Goal: Transaction & Acquisition: Book appointment/travel/reservation

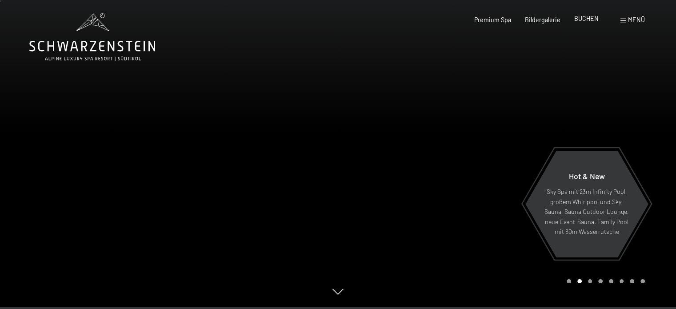
click at [589, 20] on span "BUCHEN" at bounding box center [586, 19] width 24 height 8
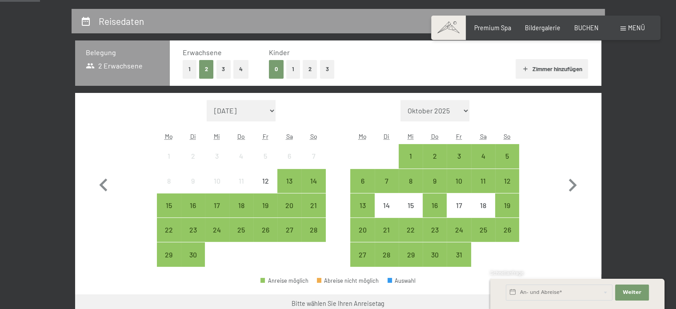
click at [297, 70] on button "1" at bounding box center [293, 69] width 14 height 18
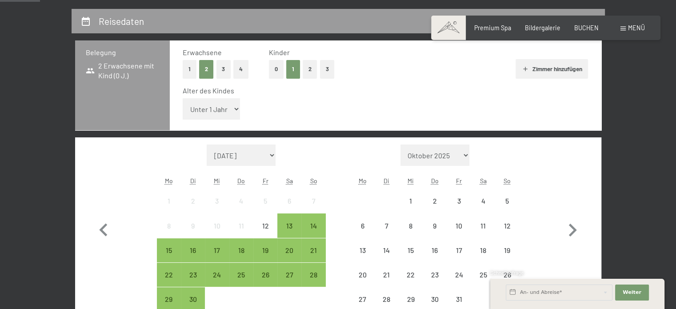
click at [203, 109] on select "Unter 1 Jahr 1 Jahr 2 Jahre 3 Jahre 4 Jahre 5 Jahre 6 Jahre 7 Jahre 8 Jahre 9 J…" at bounding box center [212, 108] width 58 height 21
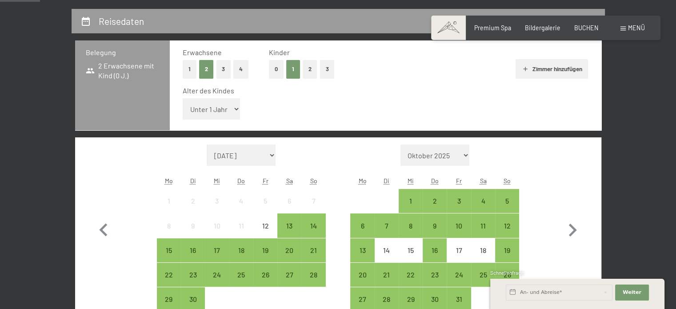
select select "5"
click at [183, 98] on select "Unter 1 Jahr 1 Jahr 2 Jahre 3 Jahre 4 Jahre 5 Jahre 6 Jahre 7 Jahre 8 Jahre 9 J…" at bounding box center [212, 108] width 58 height 21
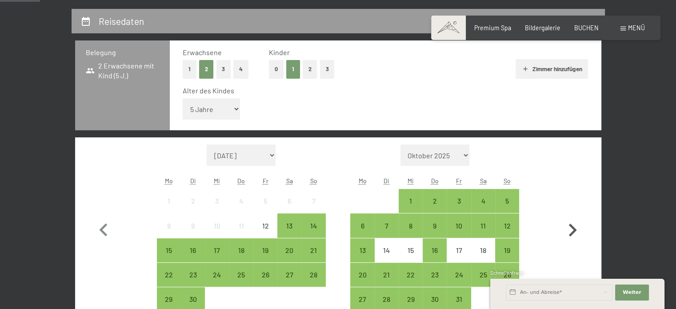
click at [579, 234] on icon "button" at bounding box center [572, 230] width 26 height 26
select select "2025-10-01"
select select "2025-11-01"
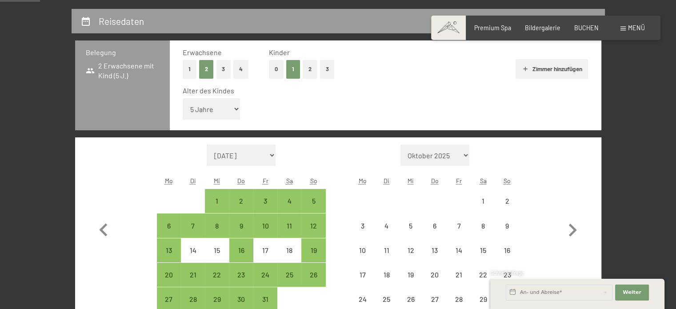
select select "2025-10-01"
select select "2025-11-01"
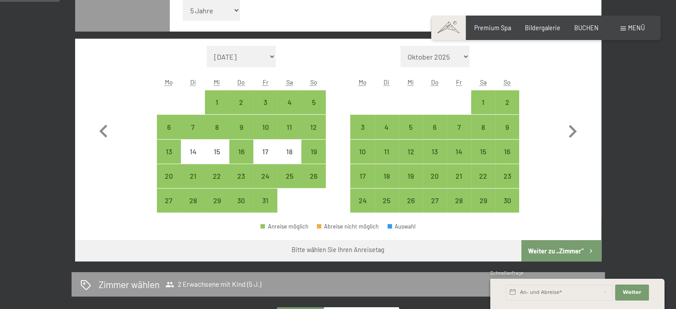
scroll to position [297, 0]
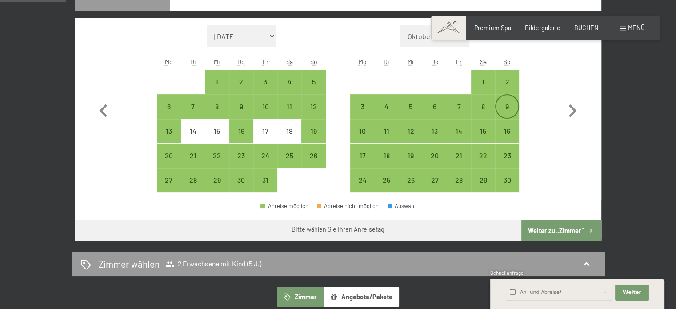
click at [507, 104] on div "9" at bounding box center [507, 114] width 22 height 22
select select "2025-10-01"
select select "2025-11-01"
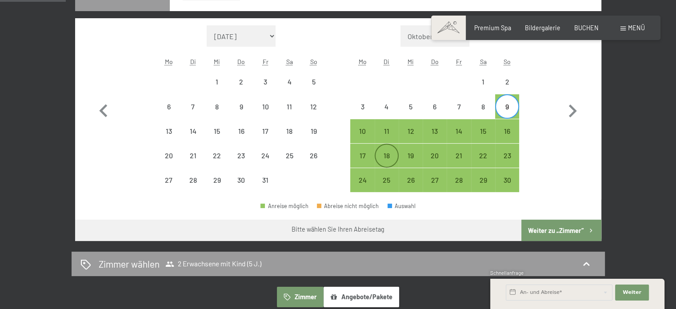
click at [387, 154] on div "18" at bounding box center [386, 163] width 22 height 22
select select "2025-10-01"
select select "2025-11-01"
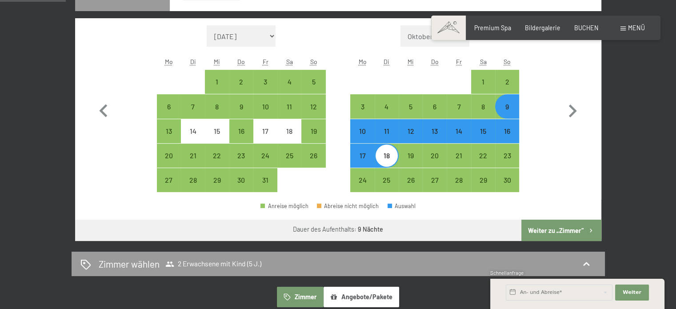
click at [535, 228] on button "Weiter zu „Zimmer“" at bounding box center [561, 229] width 80 height 21
select select "2025-10-01"
select select "2025-11-01"
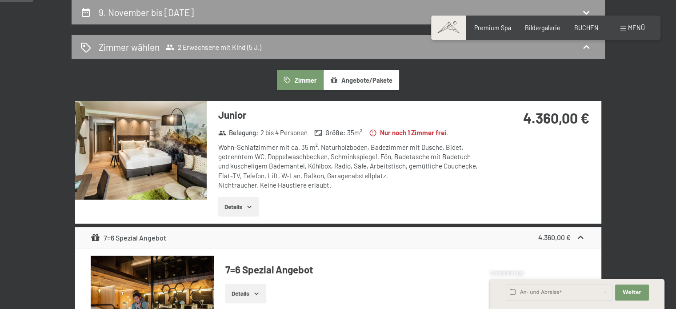
scroll to position [204, 0]
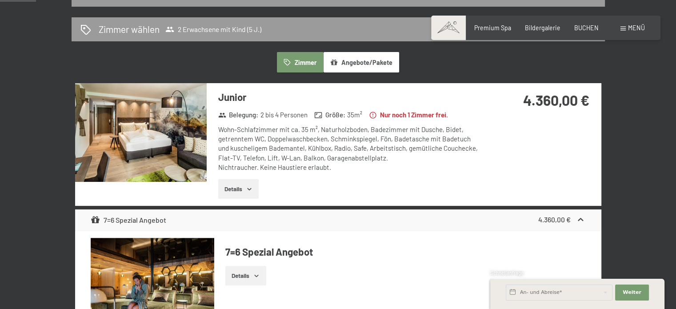
click at [232, 186] on button "Details" at bounding box center [238, 189] width 40 height 20
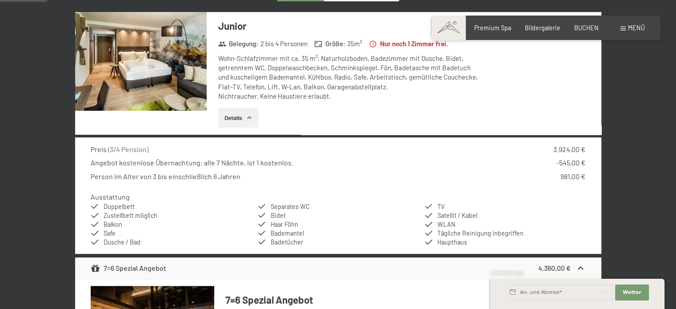
scroll to position [293, 0]
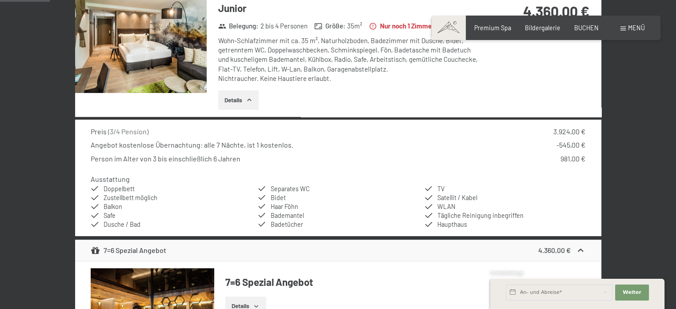
click at [399, 157] on div "Person im Alter von 3 bis einschließlich 6 Jahren 981,00 €" at bounding box center [338, 159] width 494 height 10
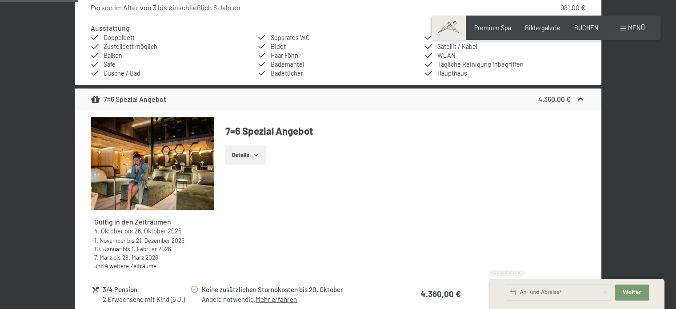
scroll to position [462, 0]
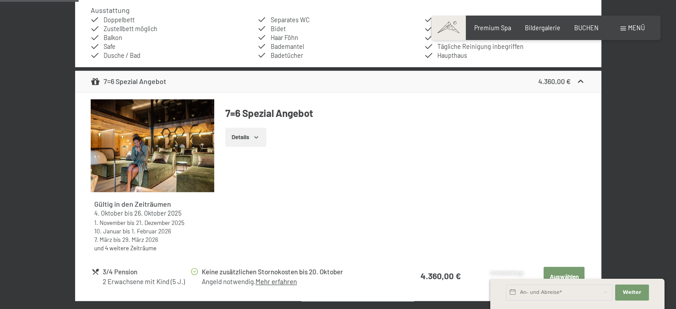
click at [239, 142] on button "Details" at bounding box center [245, 138] width 40 height 20
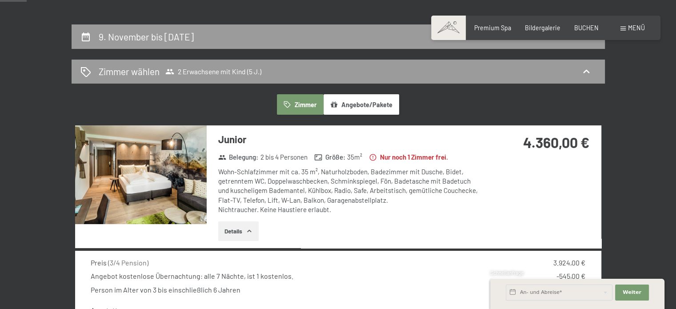
scroll to position [160, 0]
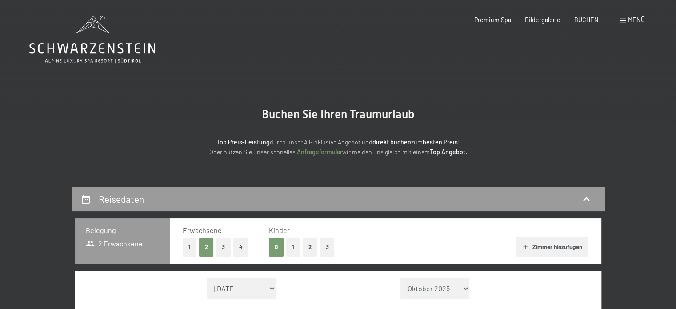
click at [587, 24] on div "Premium Spa Bildergalerie BUCHEN" at bounding box center [529, 20] width 166 height 9
click at [590, 21] on span "BUCHEN" at bounding box center [586, 19] width 24 height 8
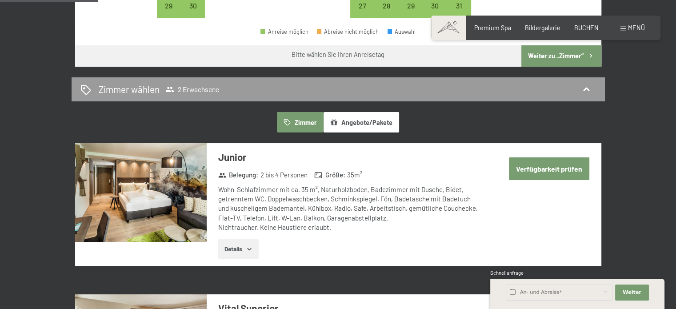
scroll to position [444, 0]
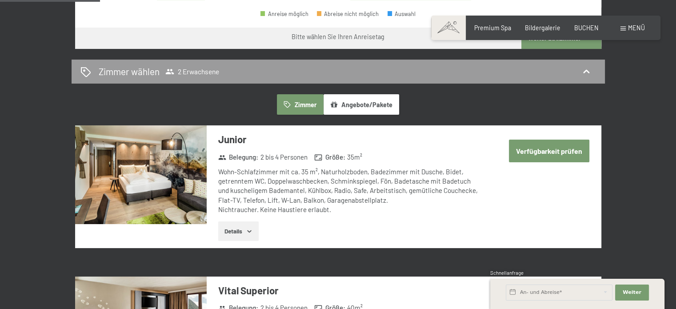
click at [365, 110] on button "Angebote/Pakete" at bounding box center [361, 104] width 76 height 20
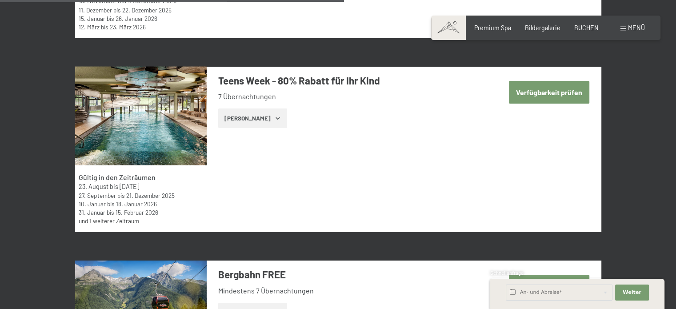
scroll to position [1813, 0]
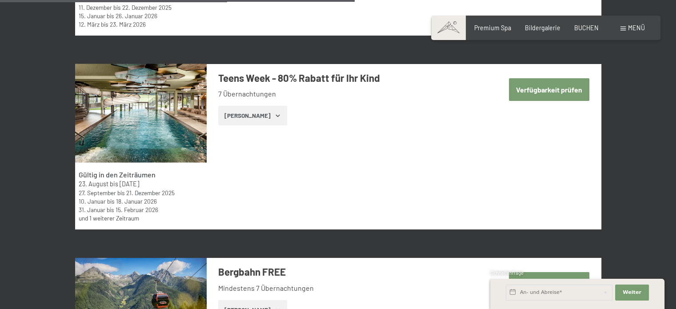
click at [258, 116] on button "Zeige Zimmer" at bounding box center [252, 116] width 69 height 20
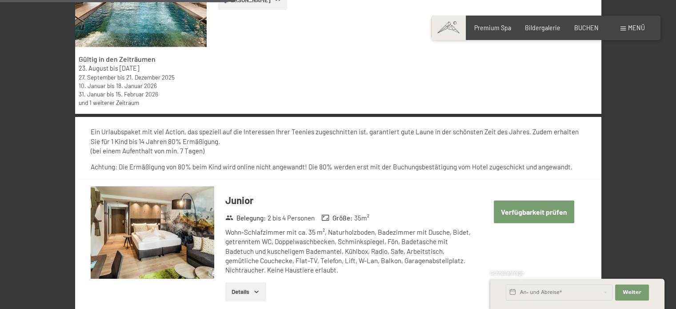
scroll to position [2008, 0]
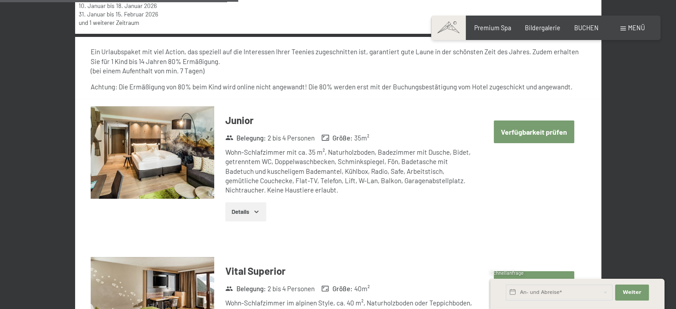
click at [252, 216] on button "Details" at bounding box center [245, 212] width 40 height 20
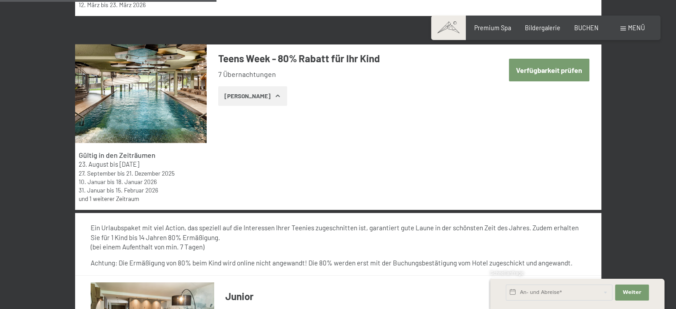
scroll to position [1830, 0]
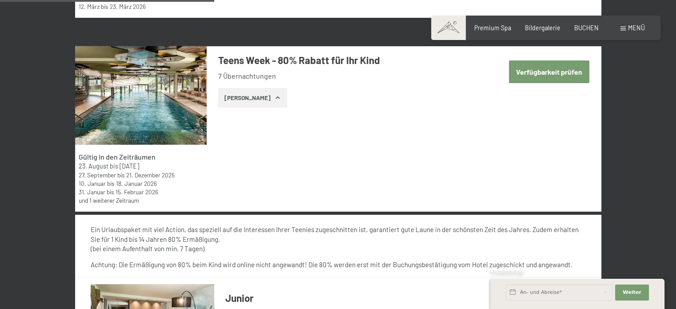
click at [536, 79] on button "Verfügbarkeit prüfen" at bounding box center [549, 71] width 80 height 23
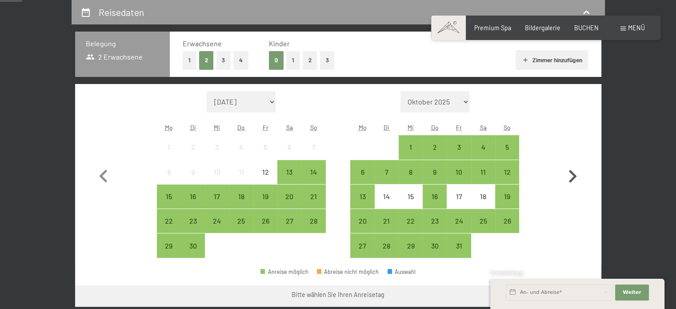
click at [572, 175] on icon "button" at bounding box center [572, 176] width 26 height 26
select select "2025-10-01"
select select "2025-11-01"
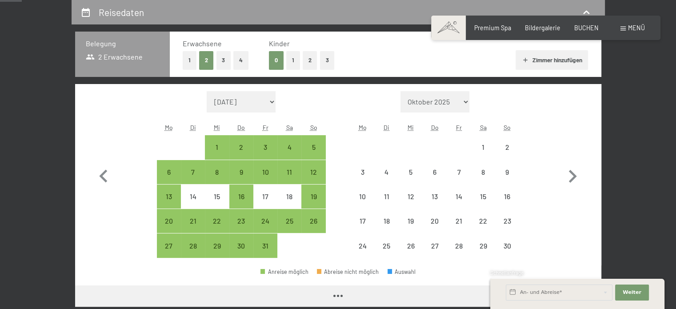
select select "2025-10-01"
select select "2025-11-01"
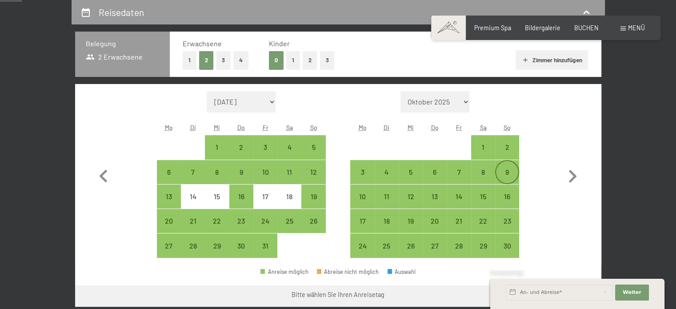
click at [503, 170] on div "9" at bounding box center [507, 179] width 22 height 22
select select "2025-10-01"
select select "2025-11-01"
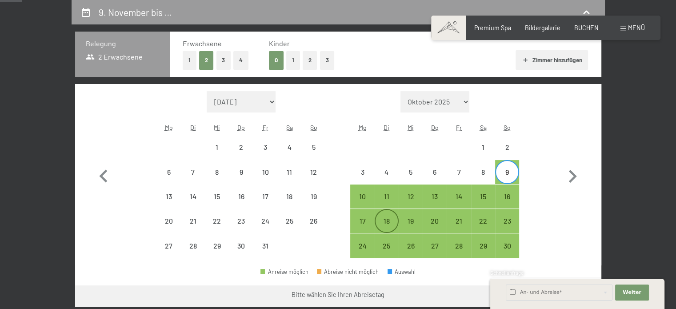
click at [384, 225] on div "18" at bounding box center [386, 228] width 22 height 22
select select "2025-10-01"
select select "2025-11-01"
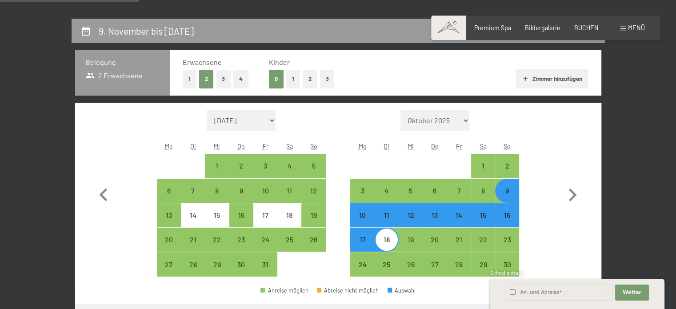
scroll to position [169, 0]
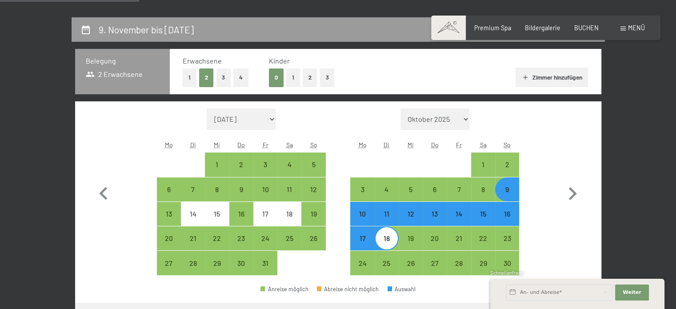
click at [289, 80] on button "1" at bounding box center [293, 77] width 14 height 18
select select "2025-10-01"
select select "2025-11-01"
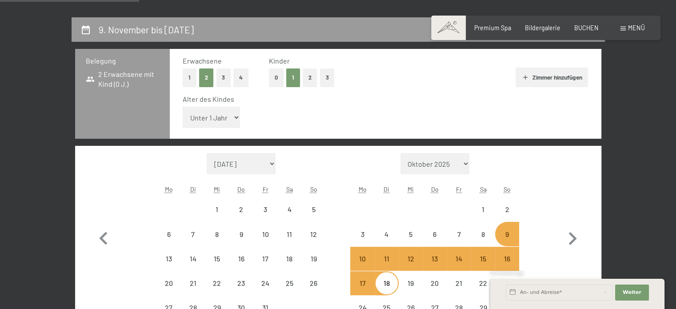
click at [209, 124] on select "Unter 1 Jahr 1 Jahr 2 Jahre 3 Jahre 4 Jahre 5 Jahre 6 Jahre 7 Jahre 8 Jahre 9 J…" at bounding box center [212, 117] width 58 height 21
select select "2025-10-01"
select select "2025-11-01"
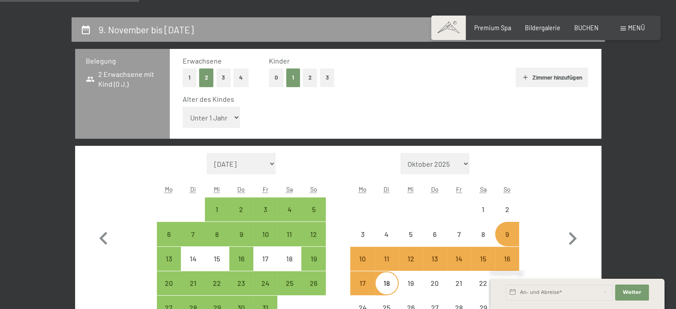
select select "2025-10-01"
select select "2025-11-01"
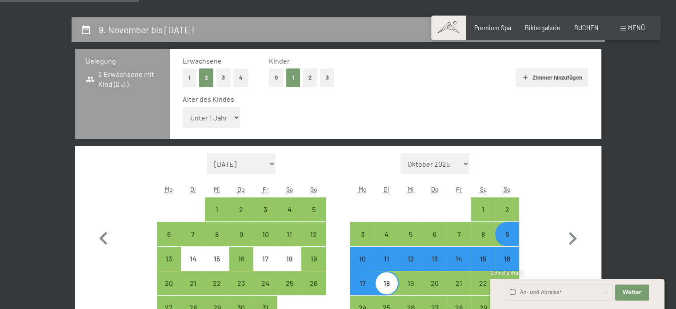
select select "5"
click at [183, 107] on select "Unter 1 Jahr 1 Jahr 2 Jahre 3 Jahre 4 Jahre 5 Jahre 6 Jahre 7 Jahre 8 Jahre 9 J…" at bounding box center [212, 117] width 58 height 21
select select "2025-10-01"
select select "2025-11-01"
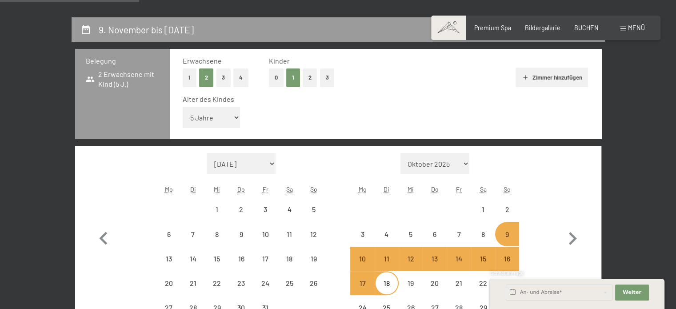
select select "2025-10-01"
select select "2025-11-01"
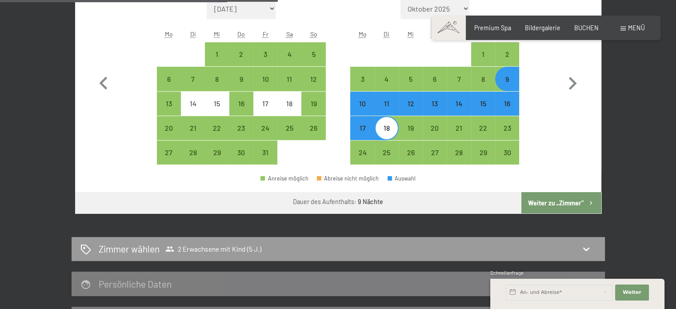
scroll to position [362, 0]
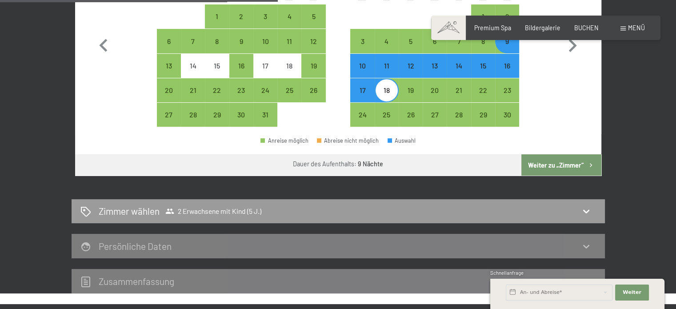
click at [562, 157] on button "Weiter zu „Zimmer“" at bounding box center [561, 164] width 80 height 21
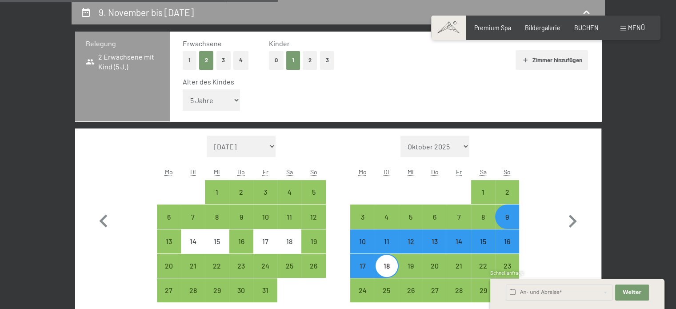
select select "2025-10-01"
select select "2025-11-01"
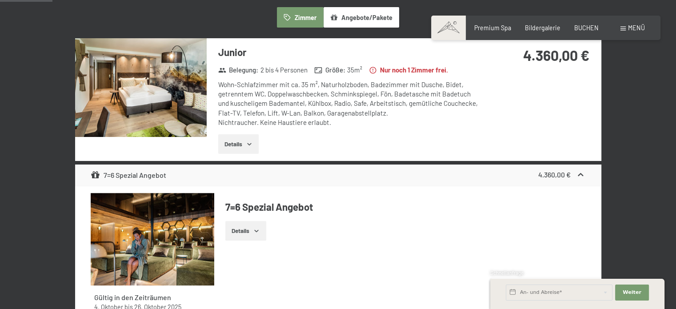
scroll to position [347, 0]
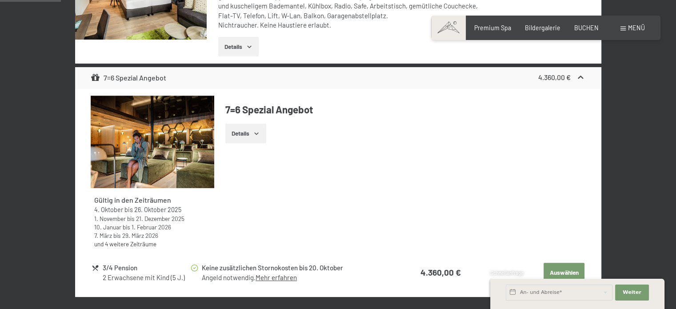
click at [242, 51] on button "Details" at bounding box center [238, 47] width 40 height 20
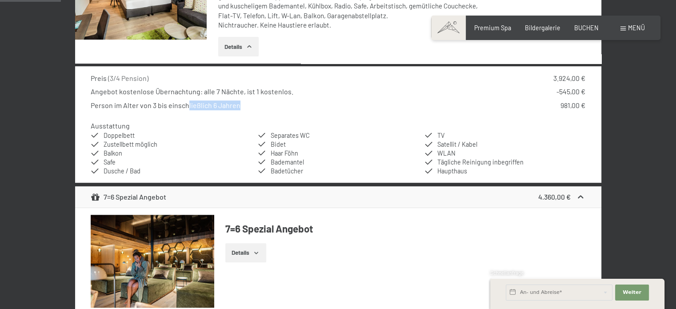
drag, startPoint x: 186, startPoint y: 106, endPoint x: 264, endPoint y: 102, distance: 78.3
click at [264, 102] on div "Person im Alter von 3 bis einschließlich 6 Jahren 981,00 €" at bounding box center [338, 105] width 494 height 10
click at [254, 106] on div "Person im Alter von 3 bis einschließlich 6 Jahren 981,00 €" at bounding box center [338, 105] width 494 height 10
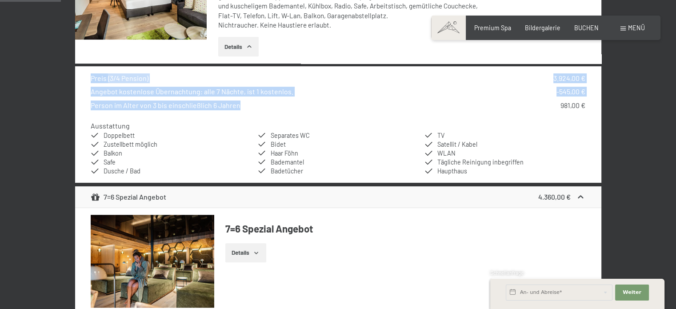
drag, startPoint x: 253, startPoint y: 107, endPoint x: 90, endPoint y: 75, distance: 166.5
click at [90, 75] on div "Preis ( 3/4 Pension ) 3.924,00 € Angebot kostenlose Übernachtung: alle 7 Nächte…" at bounding box center [338, 124] width 526 height 116
click at [248, 106] on div "Person im Alter von 3 bis einschließlich 6 Jahren 981,00 €" at bounding box center [338, 105] width 494 height 10
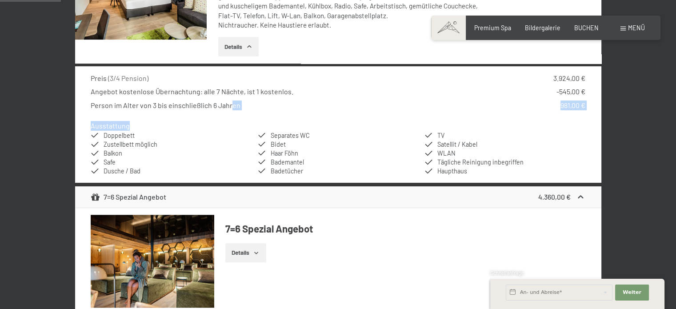
drag, startPoint x: 230, startPoint y: 104, endPoint x: 359, endPoint y: 113, distance: 129.1
click at [359, 113] on div "Preis ( 3/4 Pension ) 3.924,00 € Angebot kostenlose Übernachtung: alle 7 Nächte…" at bounding box center [338, 124] width 526 height 116
click at [441, 111] on div "Preis ( 3/4 Pension ) 3.924,00 € Angebot kostenlose Übernachtung: alle 7 Nächte…" at bounding box center [338, 124] width 526 height 116
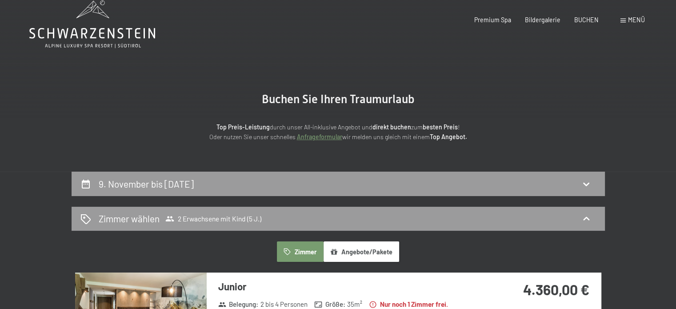
scroll to position [0, 0]
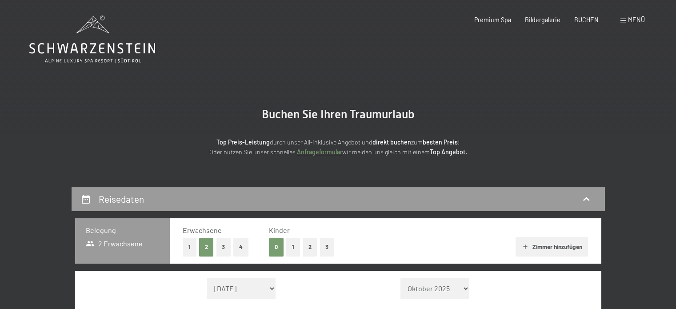
click at [633, 16] on span "Menü" at bounding box center [636, 20] width 17 height 8
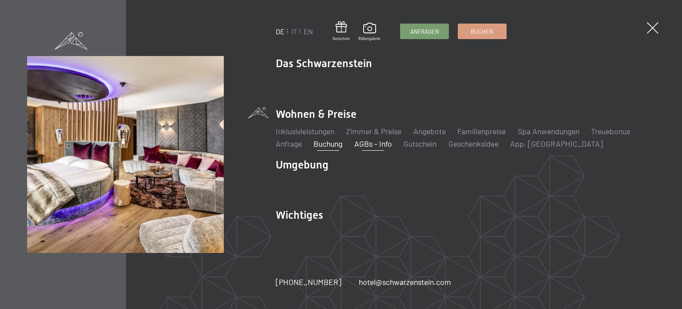
click at [380, 146] on link "AGBs - Info" at bounding box center [374, 144] width 38 height 10
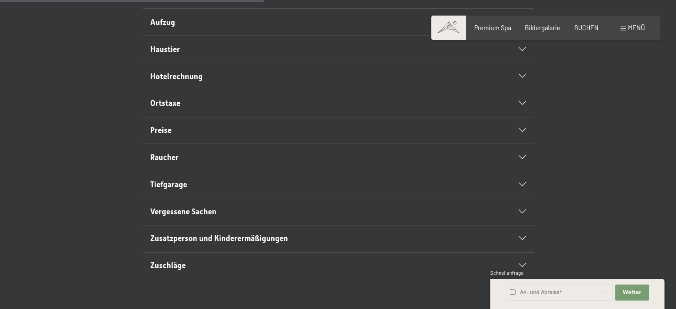
scroll to position [391, 0]
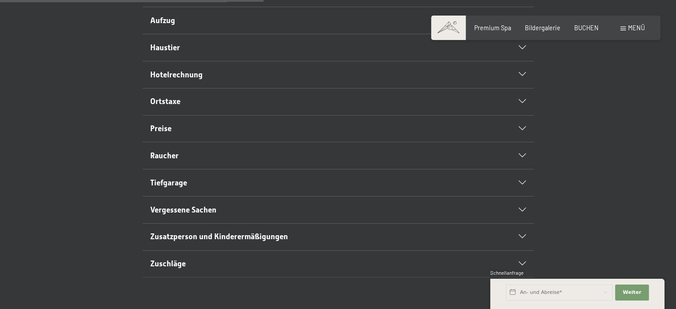
click at [380, 134] on h2 "Preise" at bounding box center [319, 128] width 338 height 11
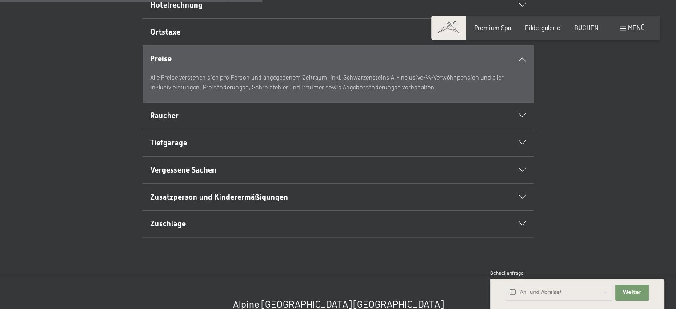
scroll to position [390, 0]
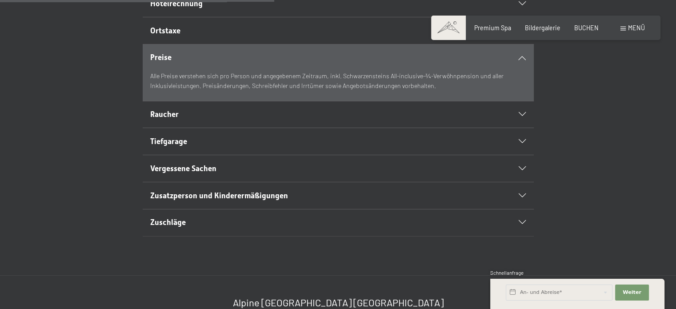
click at [380, 146] on div "Tiefgarage" at bounding box center [337, 141] width 375 height 27
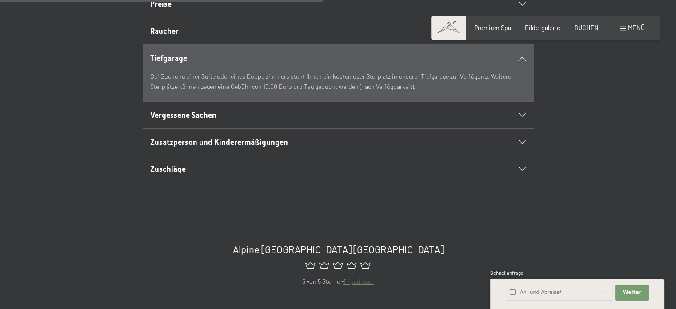
scroll to position [461, 0]
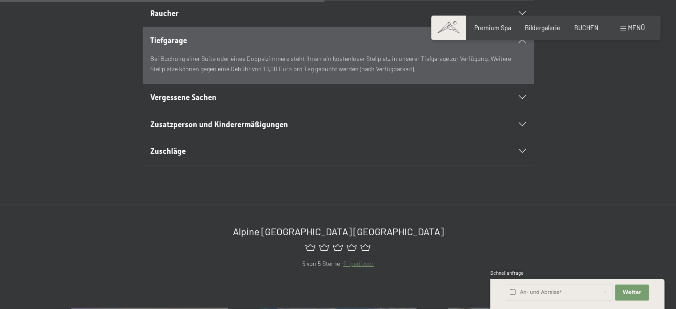
click at [380, 130] on h2 "Zusatzperson und Kinderermäßigungen" at bounding box center [319, 124] width 338 height 11
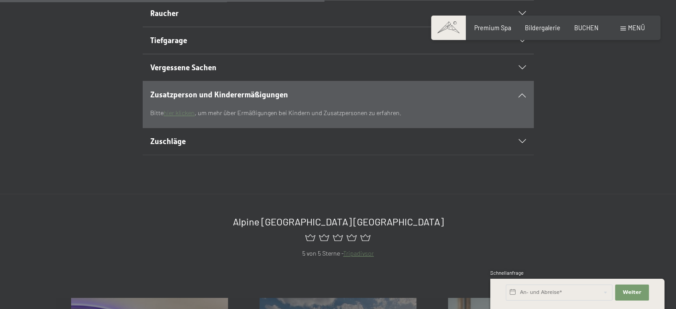
click at [177, 116] on link "hier klicken" at bounding box center [178, 113] width 31 height 8
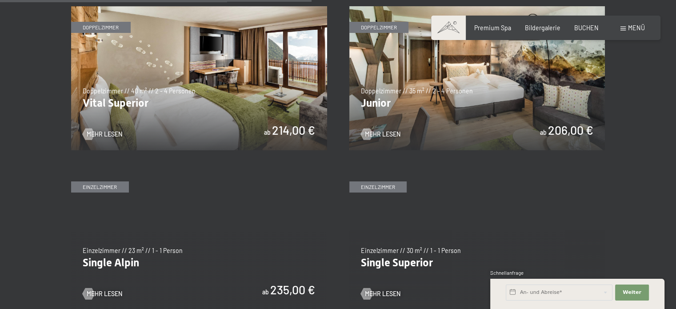
scroll to position [1158, 0]
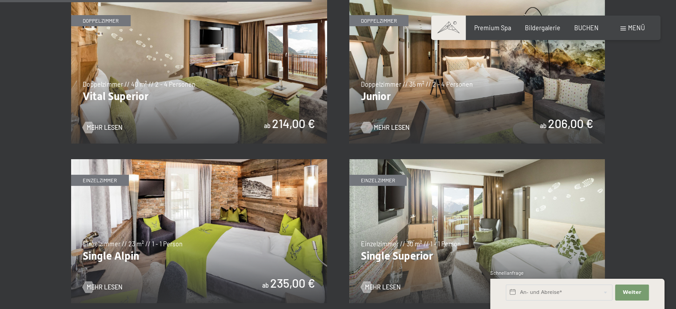
click at [379, 128] on span "Mehr Lesen" at bounding box center [392, 127] width 36 height 9
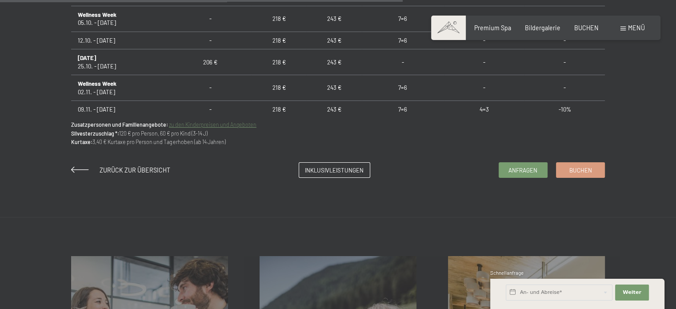
scroll to position [656, 0]
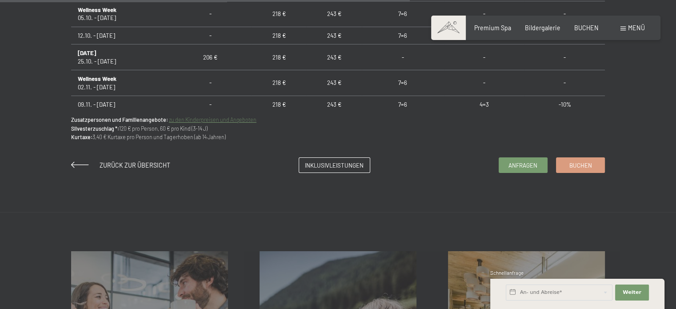
click at [220, 118] on link "zu den Kinderpreisen und Angeboten" at bounding box center [213, 119] width 88 height 6
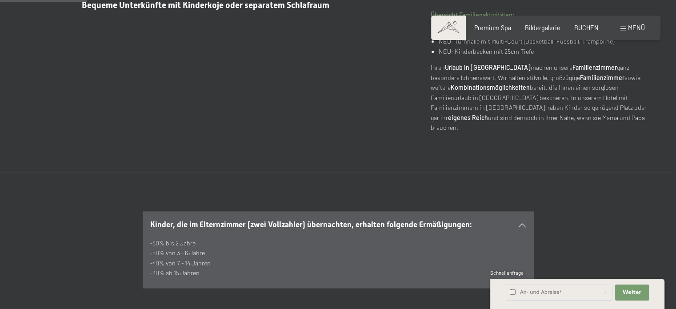
scroll to position [462, 0]
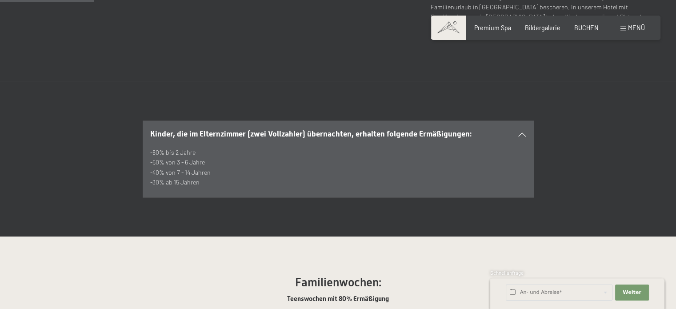
drag, startPoint x: 162, startPoint y: 132, endPoint x: 206, endPoint y: 135, distance: 44.5
click at [206, 147] on p "-80% bis 2 Jahre -50% von 3 - 6 Jahre -40% von 7 - 14 Jahren -30% ab 15 Jahren" at bounding box center [337, 167] width 375 height 40
drag, startPoint x: 206, startPoint y: 135, endPoint x: 343, endPoint y: 6, distance: 188.3
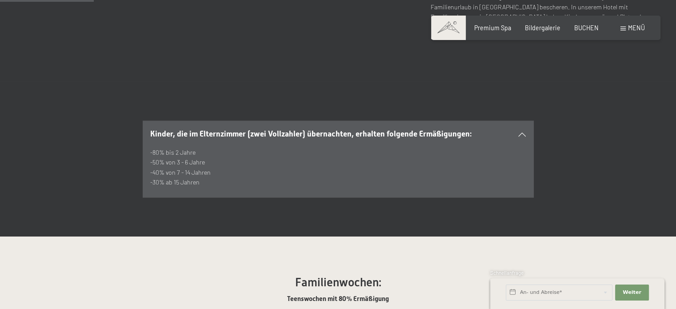
click at [156, 147] on p "-80% bis 2 Jahre -50% von 3 - 6 Jahre -40% von 7 - 14 Jahren -30% ab 15 Jahren" at bounding box center [337, 167] width 375 height 40
drag, startPoint x: 207, startPoint y: 134, endPoint x: 151, endPoint y: 136, distance: 56.5
click at [151, 147] on p "-80% bis 2 Jahre -50% von 3 - 6 Jahre -40% von 7 - 14 Jahren -30% ab 15 Jahren" at bounding box center [337, 167] width 375 height 40
click at [203, 147] on p "-80% bis 2 Jahre -50% von 3 - 6 Jahre -40% von 7 - 14 Jahren -30% ab 15 Jahren" at bounding box center [337, 167] width 375 height 40
